Goal: Information Seeking & Learning: Learn about a topic

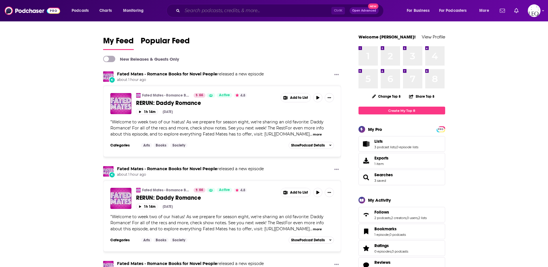
click at [238, 12] on input "Search podcasts, credits, & more..." at bounding box center [256, 10] width 149 height 9
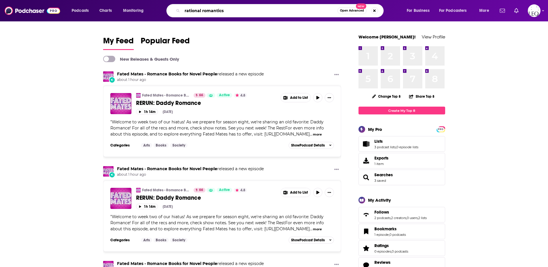
type input "rational romantics"
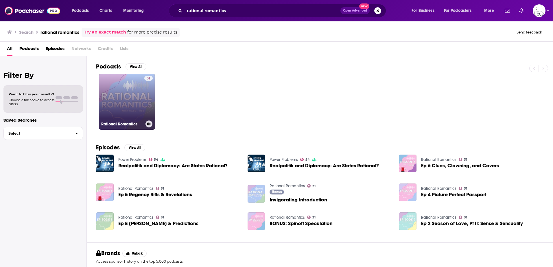
click at [117, 90] on link "31 Rational Romantics" at bounding box center [127, 102] width 56 height 56
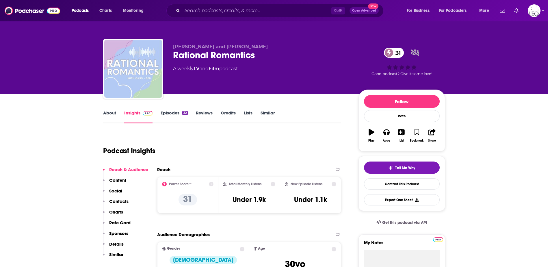
click at [161, 114] on link "Episodes 32" at bounding box center [174, 116] width 27 height 13
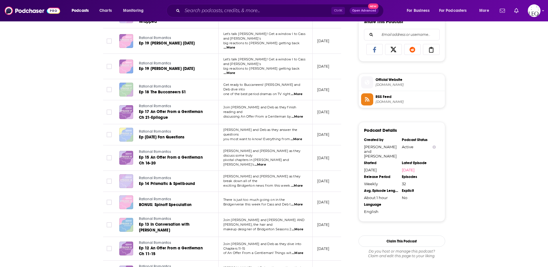
scroll to position [385, 0]
